Goal: Transaction & Acquisition: Purchase product/service

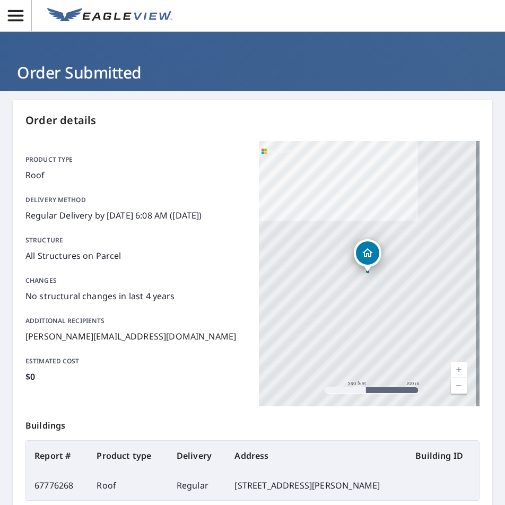
scroll to position [120, 0]
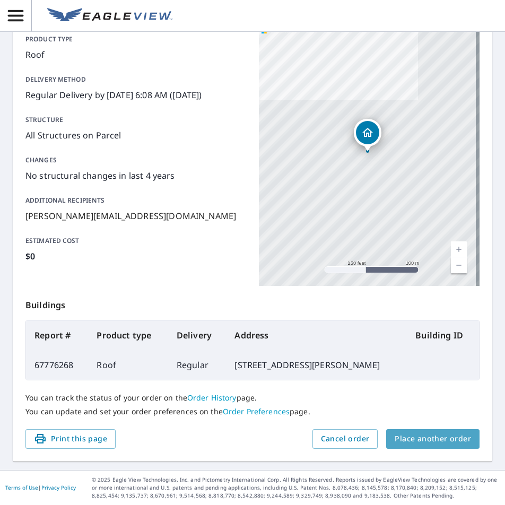
click at [428, 447] on button "Place another order" at bounding box center [432, 439] width 93 height 20
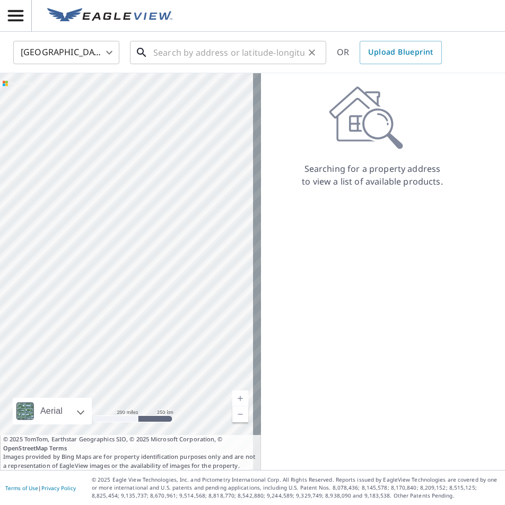
click at [171, 52] on input "text" at bounding box center [228, 53] width 151 height 30
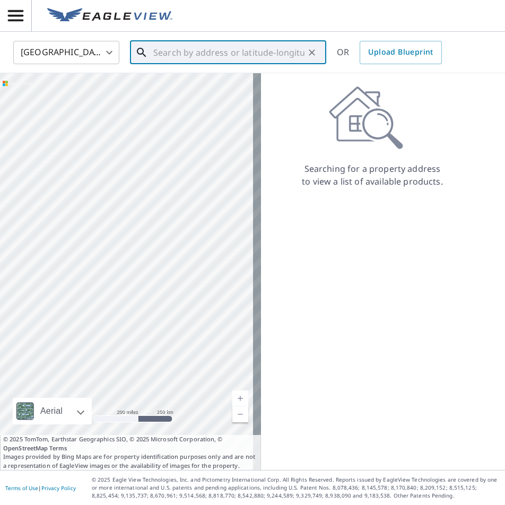
paste input "[STREET_ADDRESS][US_STATE]"
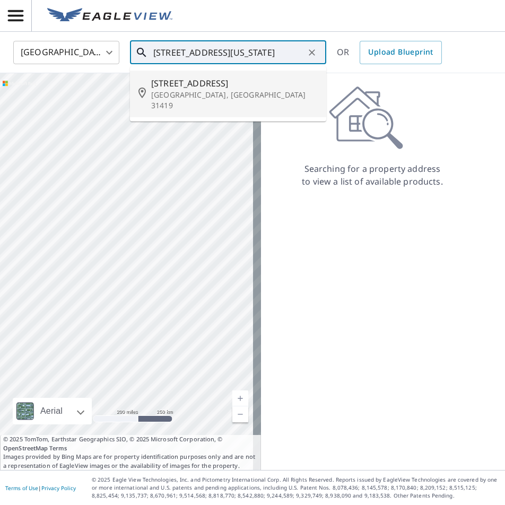
click at [223, 80] on span "[STREET_ADDRESS]" at bounding box center [234, 83] width 167 height 13
type input "[STREET_ADDRESS]"
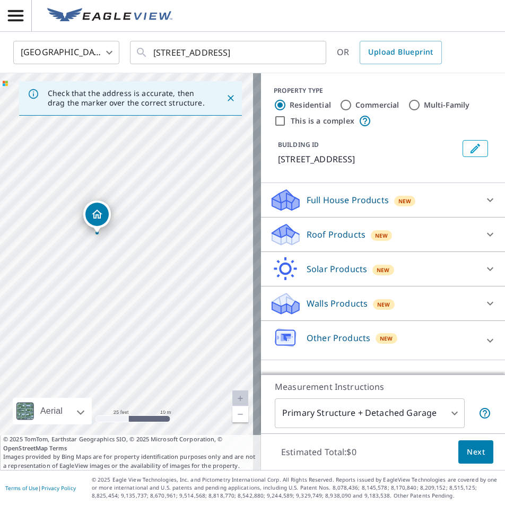
click at [484, 230] on icon at bounding box center [490, 234] width 13 height 13
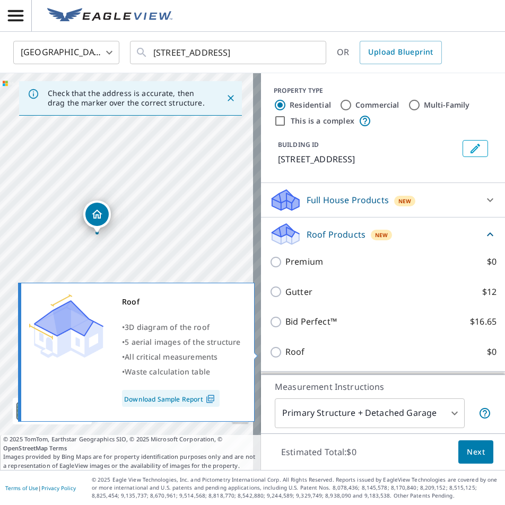
click at [467, 357] on label "Roof $0" at bounding box center [390, 351] width 211 height 13
click at [285, 357] on input "Roof $0" at bounding box center [278, 352] width 16 height 13
checkbox input "true"
type input "3"
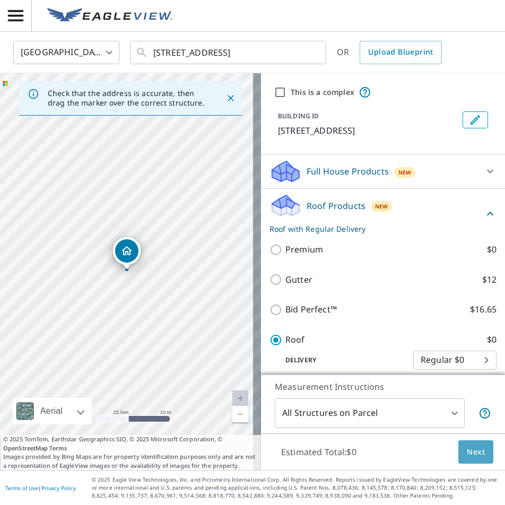
click at [474, 447] on span "Next" at bounding box center [476, 452] width 18 height 13
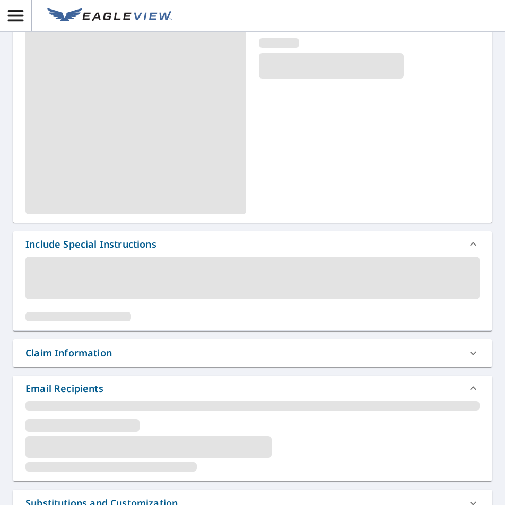
scroll to position [159, 0]
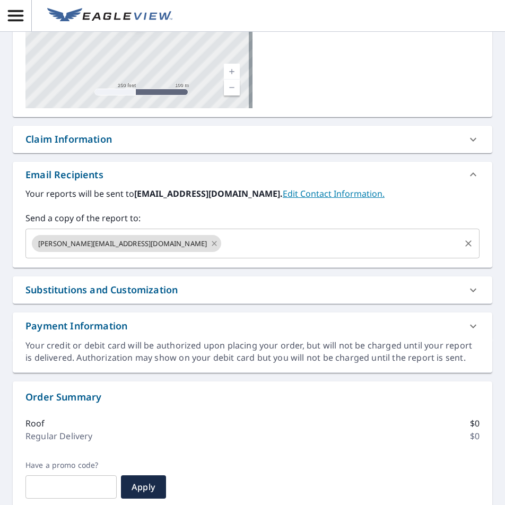
click at [210, 244] on icon at bounding box center [214, 244] width 8 height 12
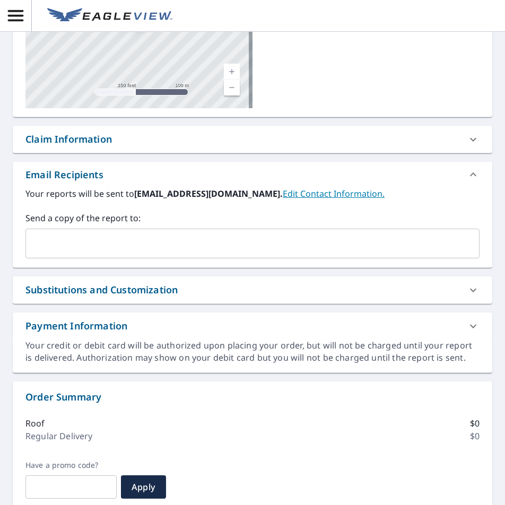
click at [122, 244] on input "text" at bounding box center [244, 243] width 429 height 20
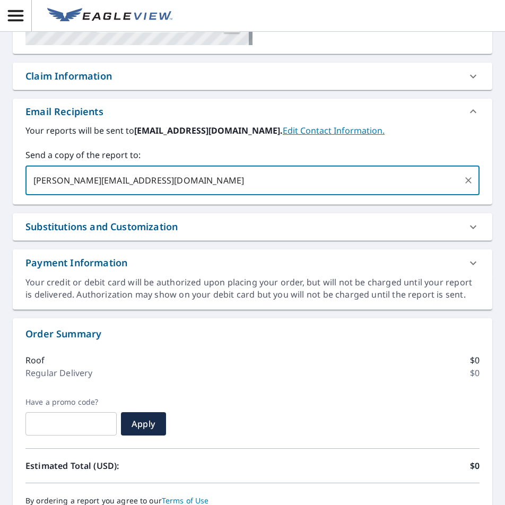
scroll to position [332, 0]
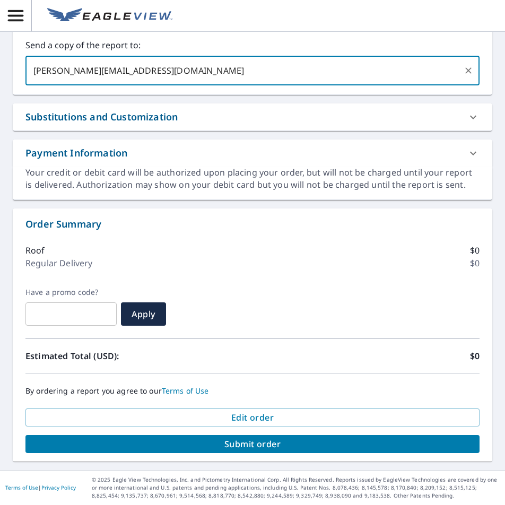
type input "[PERSON_NAME][EMAIL_ADDRESS][DOMAIN_NAME]"
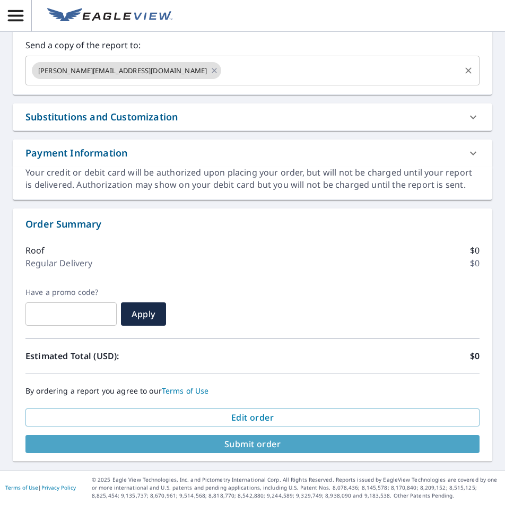
click at [402, 448] on span "Submit order" at bounding box center [252, 444] width 437 height 12
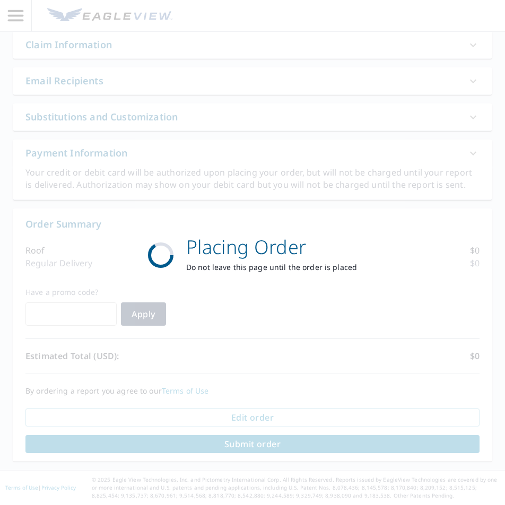
scroll to position [254, 0]
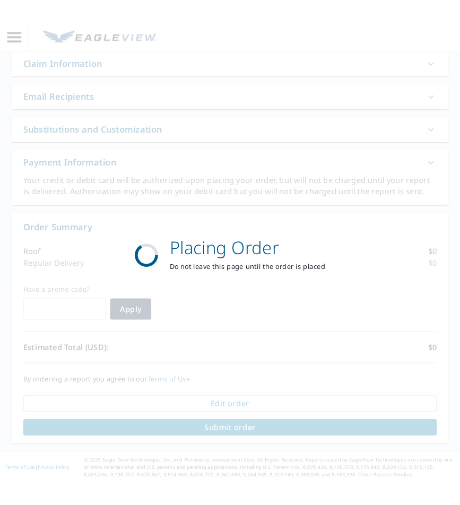
scroll to position [120, 0]
